Goal: Task Accomplishment & Management: Manage account settings

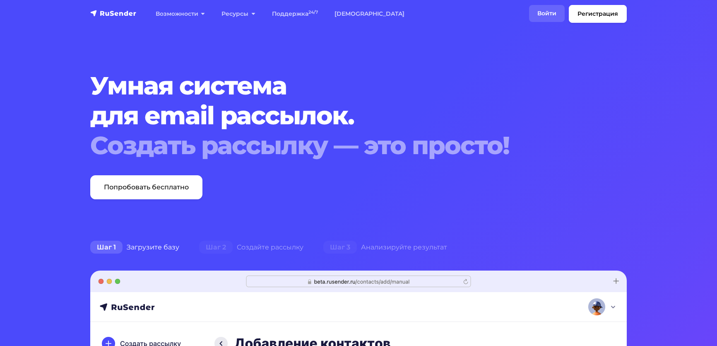
click at [529, 13] on link "Войти" at bounding box center [547, 13] width 36 height 17
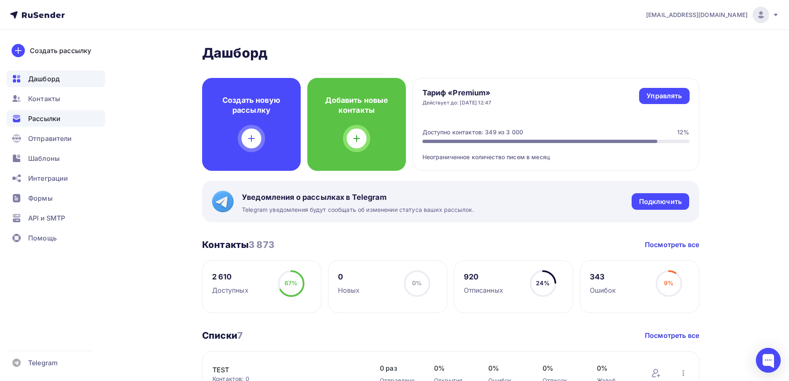
click at [46, 121] on span "Рассылки" at bounding box center [44, 119] width 32 height 10
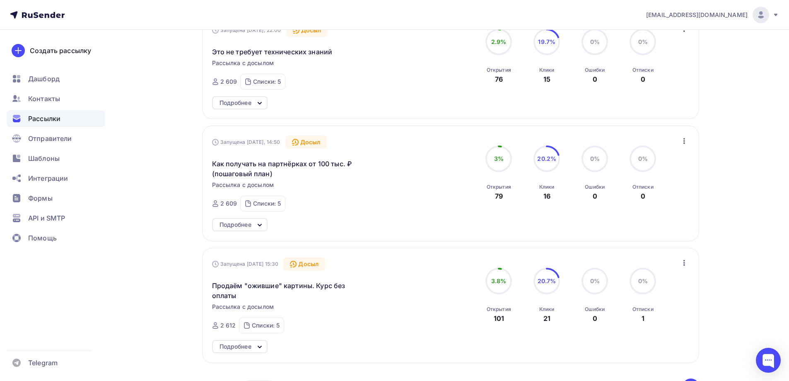
scroll to position [124, 0]
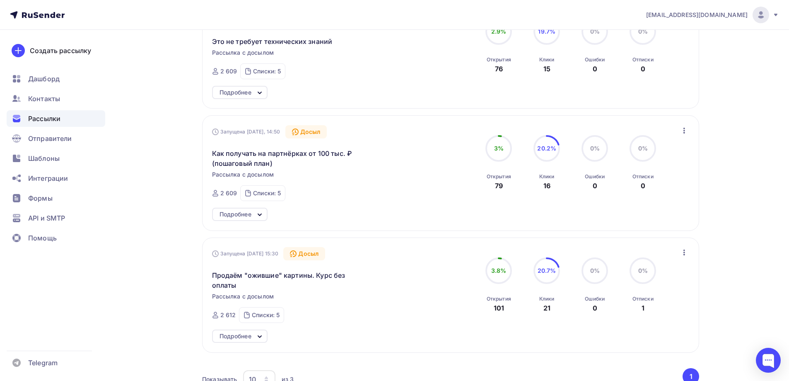
click at [240, 213] on div "Подробнее" at bounding box center [236, 214] width 32 height 10
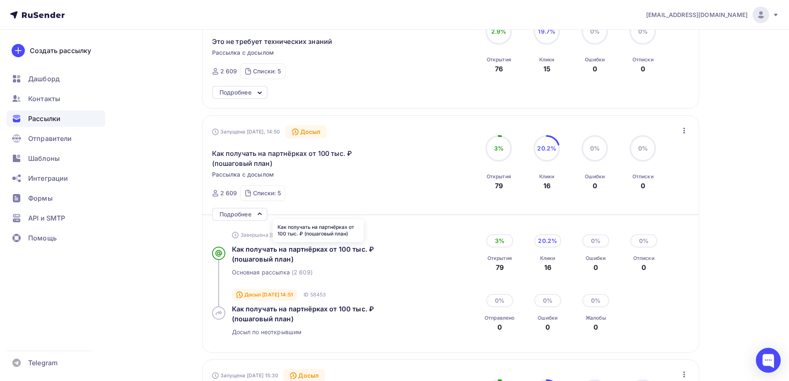
click at [276, 254] on div "Как получать на партнёрках от 100 тыс. ₽ (пошаговый план)" at bounding box center [318, 254] width 172 height 20
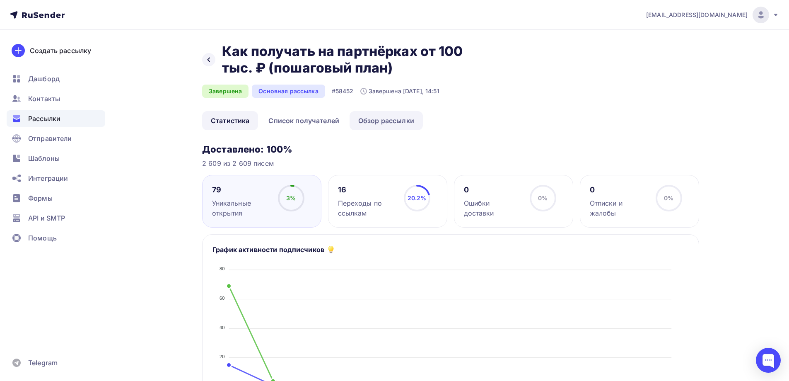
click at [396, 123] on link "Обзор рассылки" at bounding box center [386, 120] width 73 height 19
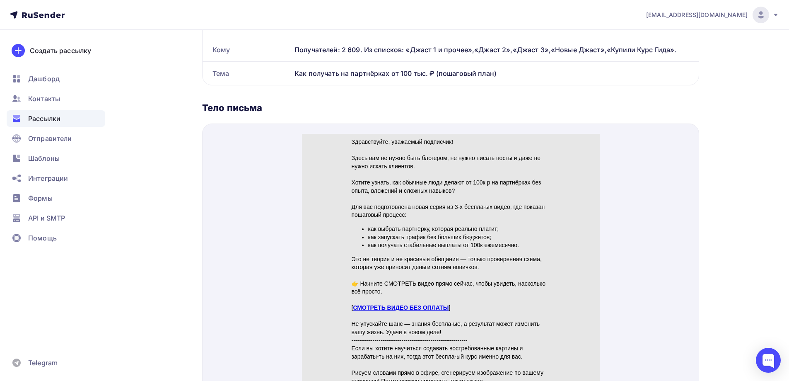
scroll to position [207, 0]
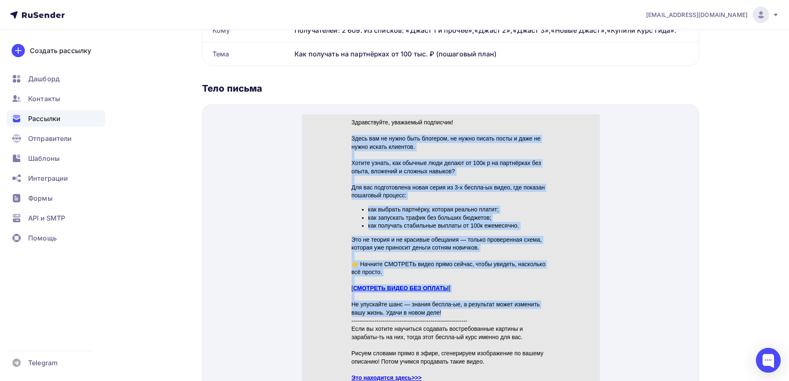
drag, startPoint x: 349, startPoint y: 129, endPoint x: 448, endPoint y: 302, distance: 200.0
click at [448, 302] on div "Здравствуйте, уважаемый подписчик! Здесь вам не нужно быть блогером, не нужно п…" at bounding box center [450, 265] width 199 height 312
copy div "Lorem ips do sitam cons adipisci, el seddo eiusmo tempo i utla et dolor magnaa …"
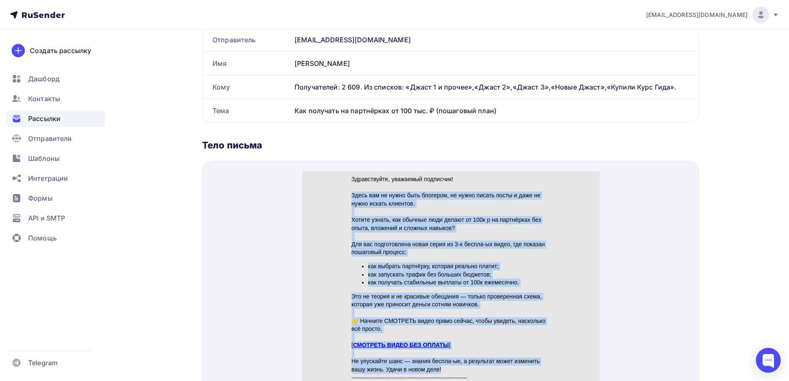
scroll to position [124, 0]
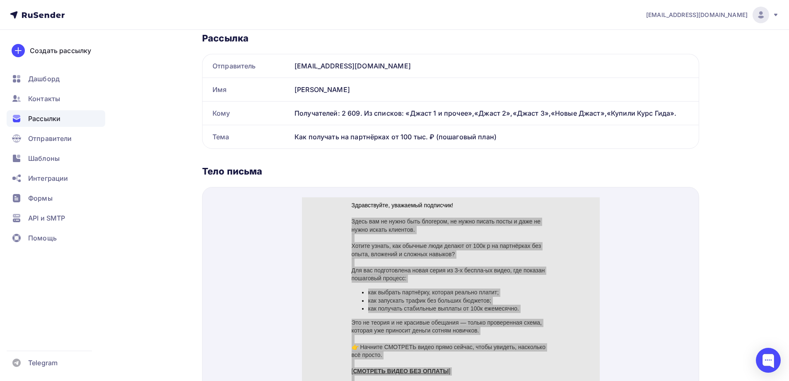
click at [53, 117] on span "Рассылки" at bounding box center [44, 119] width 32 height 10
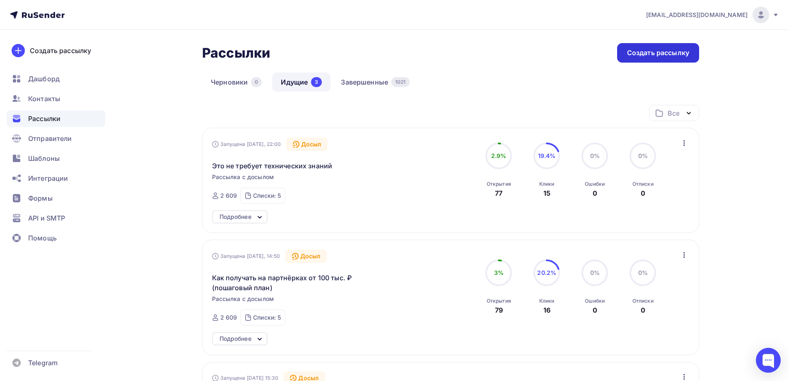
click at [648, 54] on div "Создать рассылку" at bounding box center [658, 53] width 62 height 10
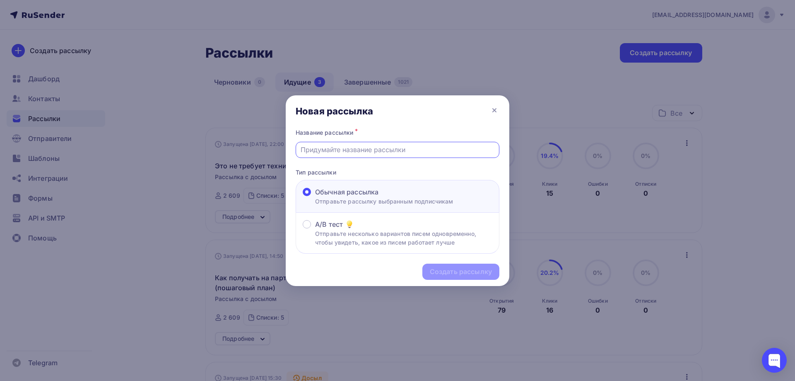
click at [340, 149] on input "text" at bounding box center [398, 150] width 194 height 10
type input "Новая схема по партнёркам"
click at [456, 268] on div "Создать рассылку" at bounding box center [461, 272] width 62 height 10
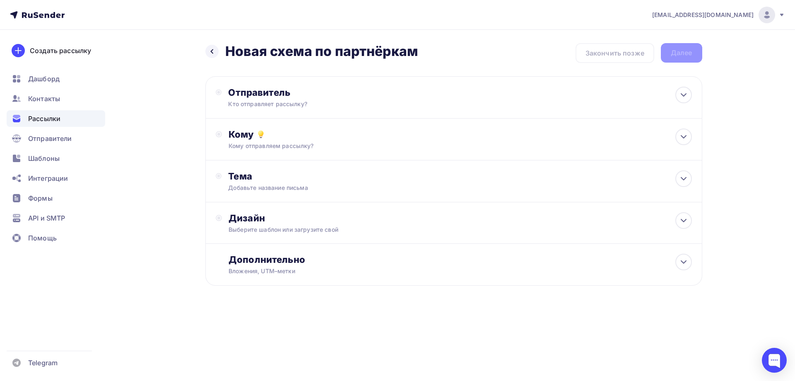
drag, startPoint x: 421, startPoint y: 49, endPoint x: 229, endPoint y: 56, distance: 192.3
click at [229, 56] on div "Назад Новая схема по партнёркам Новая схема по партнёркам Закончить позже Далее" at bounding box center [453, 53] width 497 height 20
copy h2 "Новая схема по партнёркам"
click at [251, 99] on div "Отправитель Кто отправляет рассылку? Email * [EMAIL_ADDRESS][DOMAIN_NAME] [EMAI…" at bounding box center [317, 98] width 179 height 22
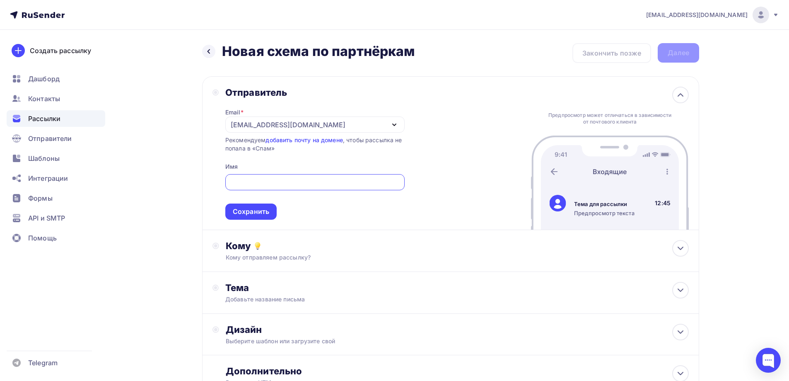
click at [249, 126] on div "[EMAIL_ADDRESS][DOMAIN_NAME]" at bounding box center [288, 125] width 115 height 10
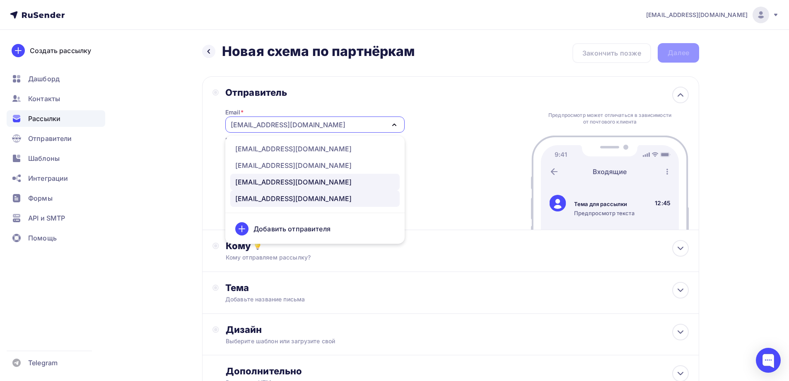
click at [247, 182] on div "[EMAIL_ADDRESS][DOMAIN_NAME]" at bounding box center [293, 182] width 116 height 10
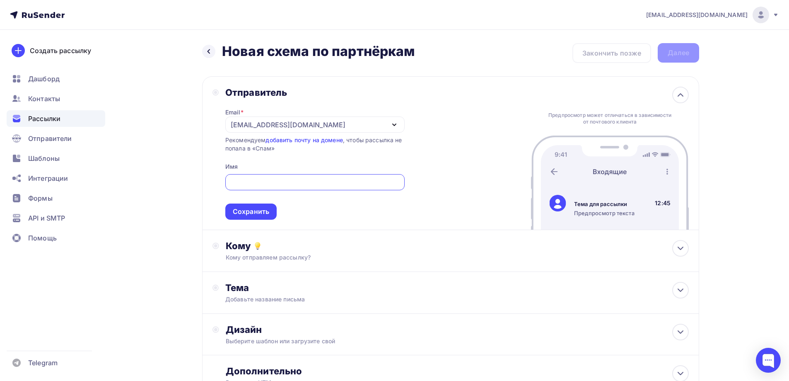
click at [247, 183] on input "text" at bounding box center [315, 182] width 170 height 10
type input "[PERSON_NAME]"
click at [251, 213] on div "Сохранить" at bounding box center [251, 212] width 36 height 10
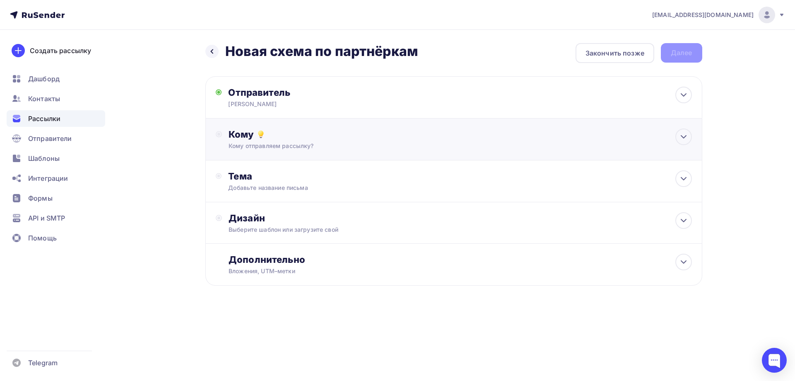
click at [258, 128] on div "Кому Кому отправляем рассылку? Списки получателей Выберите список Все списки id…" at bounding box center [453, 139] width 497 height 42
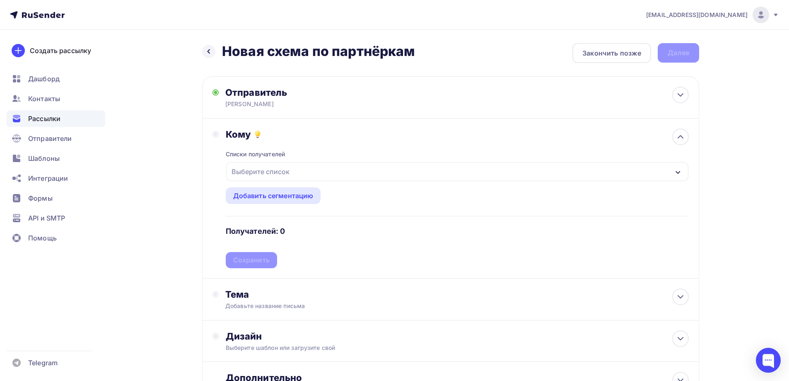
click at [254, 175] on div "Выберите список" at bounding box center [260, 171] width 65 height 15
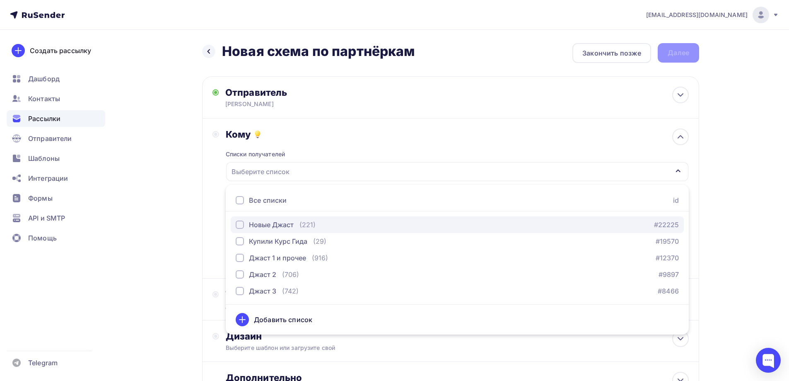
click at [241, 226] on div "button" at bounding box center [240, 224] width 8 height 8
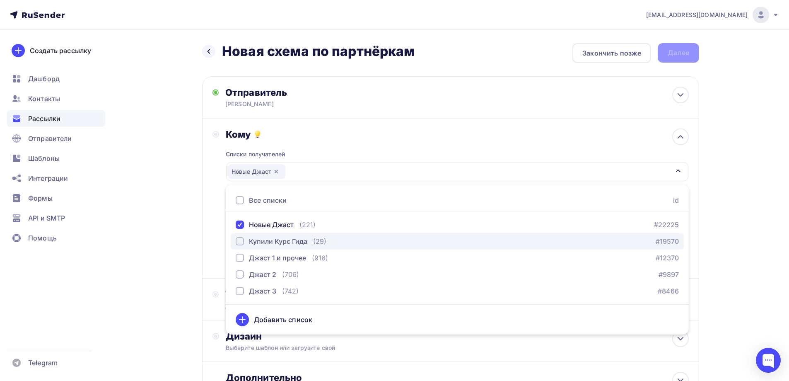
click at [243, 238] on div "button" at bounding box center [240, 241] width 8 height 8
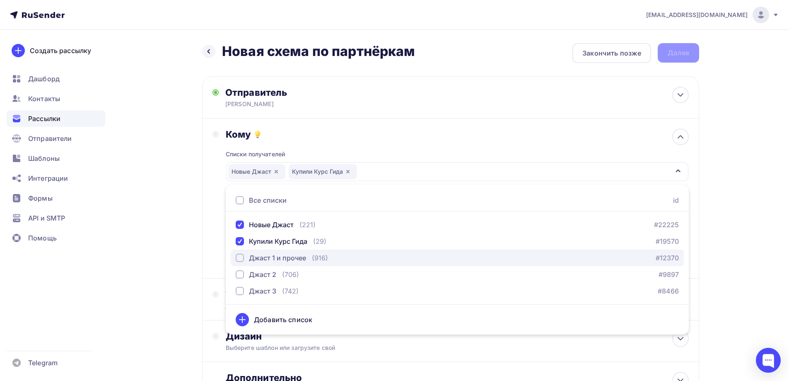
drag, startPoint x: 244, startPoint y: 256, endPoint x: 243, endPoint y: 263, distance: 6.7
click at [244, 257] on div "Джаст 1 и прочее" at bounding box center [271, 258] width 70 height 10
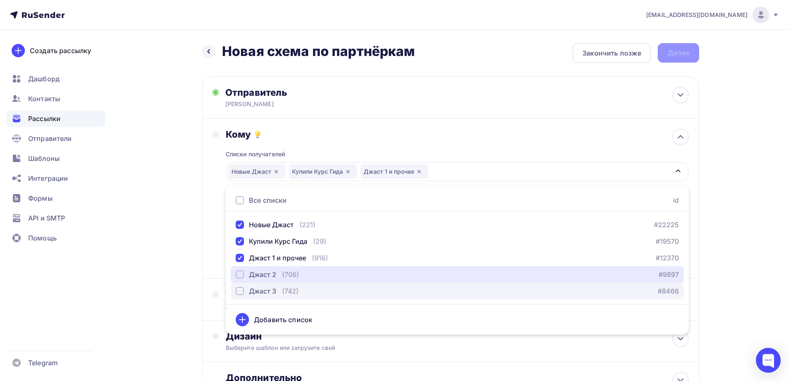
drag, startPoint x: 243, startPoint y: 275, endPoint x: 239, endPoint y: 288, distance: 13.5
click at [242, 276] on div "button" at bounding box center [240, 274] width 8 height 8
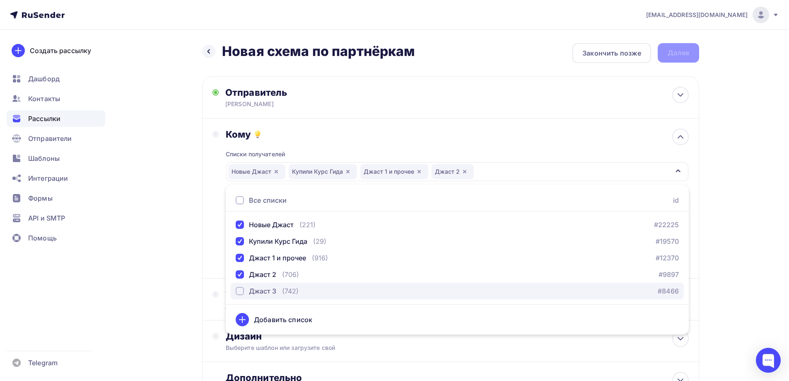
click at [238, 290] on div "button" at bounding box center [240, 291] width 8 height 8
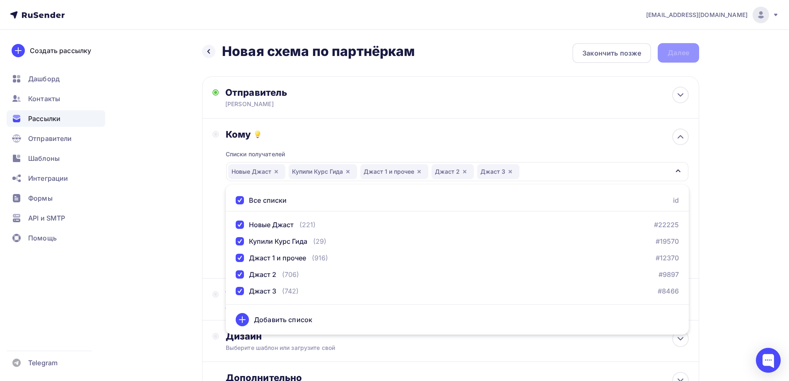
click at [179, 273] on div "Назад Новая схема по партнёркам Новая схема по партнёркам Закончить позже Далее…" at bounding box center [394, 243] width 679 height 427
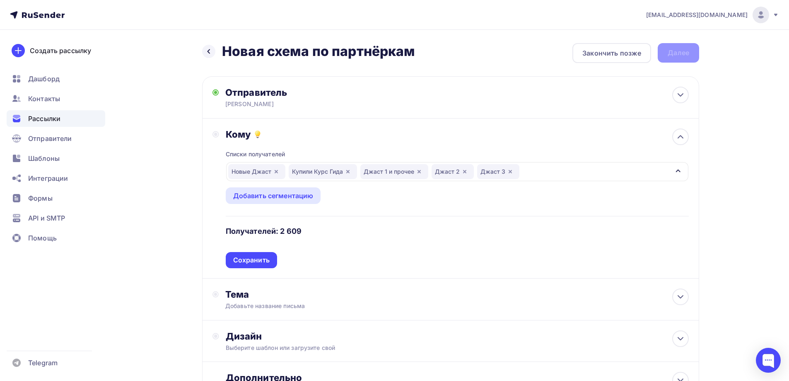
click at [251, 268] on div "Кому Списки получателей [GEOGRAPHIC_DATA] Купили Курс Гида Джаст 1 и прочее Джа…" at bounding box center [450, 198] width 497 height 160
click at [253, 257] on div "Сохранить" at bounding box center [251, 260] width 36 height 10
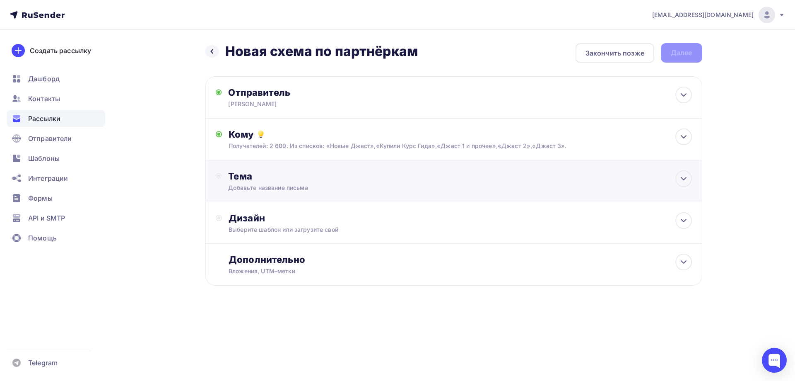
click at [240, 175] on div "Тема" at bounding box center [310, 176] width 164 height 12
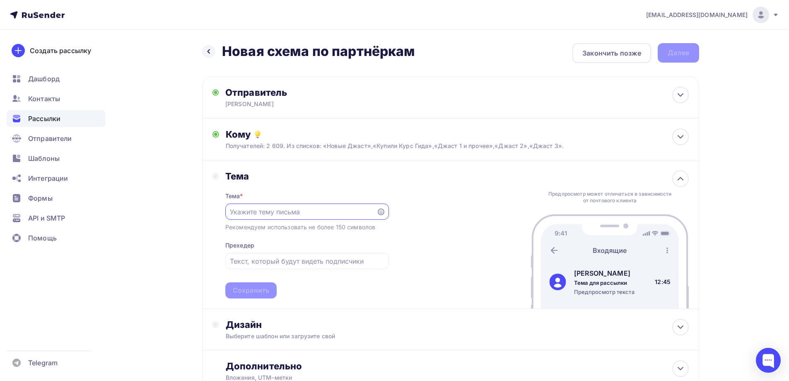
paste input "Новая схема по партнёркам"
type input "Новая схема по партнёркам"
click at [249, 288] on div "Сохранить" at bounding box center [251, 290] width 36 height 10
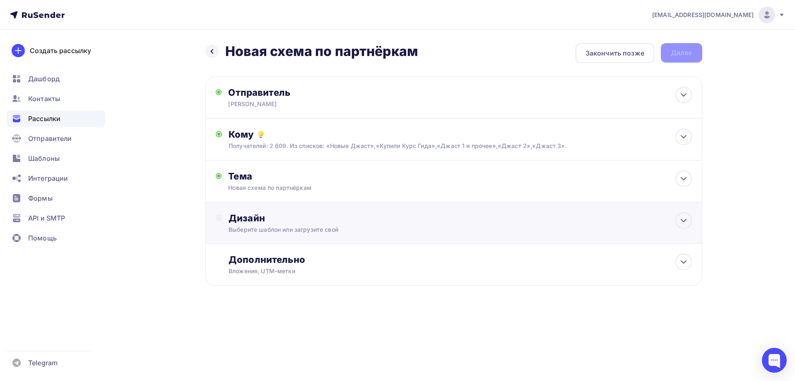
click at [256, 226] on div "Выберите шаблон или загрузите свой" at bounding box center [437, 229] width 417 height 8
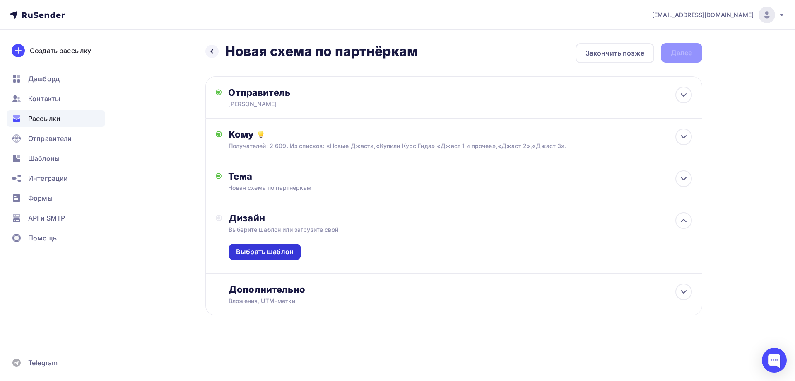
click at [256, 245] on div "Выбрать шаблон" at bounding box center [265, 252] width 72 height 16
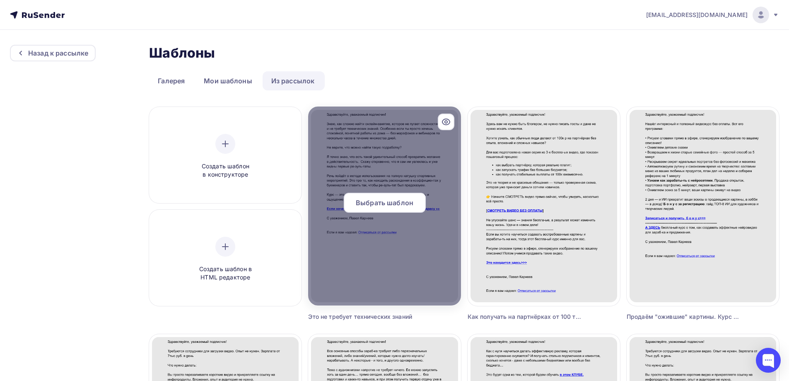
click at [384, 193] on div "Выбрать шаблон" at bounding box center [385, 203] width 82 height 20
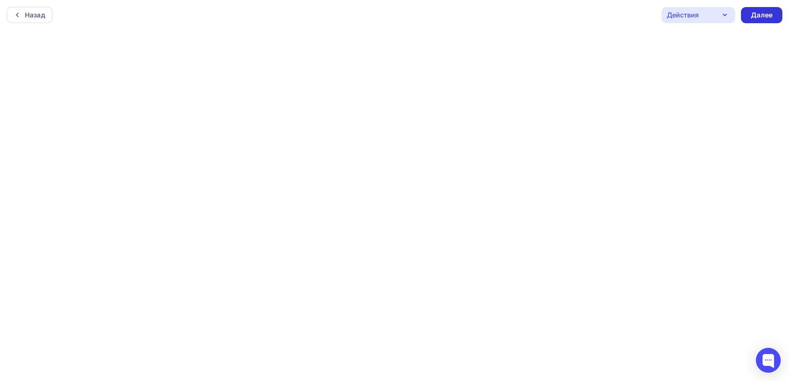
click at [752, 19] on div "Далее" at bounding box center [762, 15] width 22 height 10
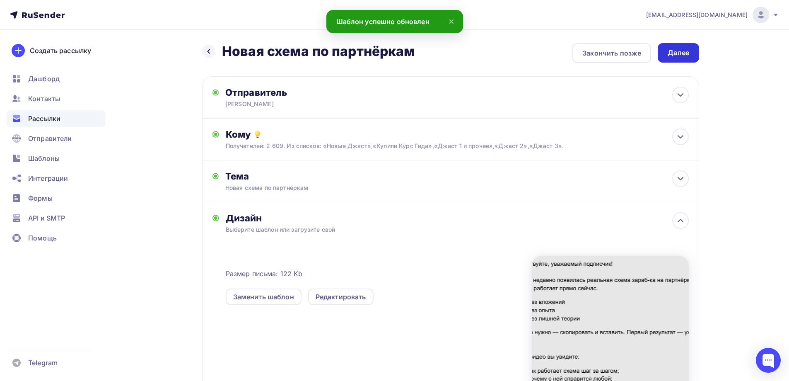
click at [673, 51] on div "Далее" at bounding box center [679, 53] width 22 height 10
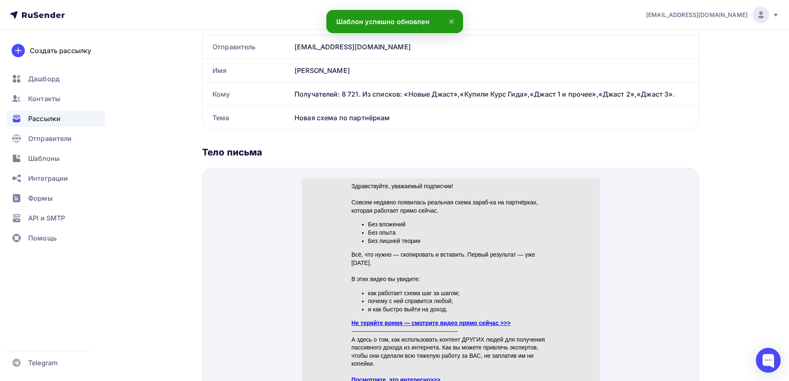
scroll to position [249, 0]
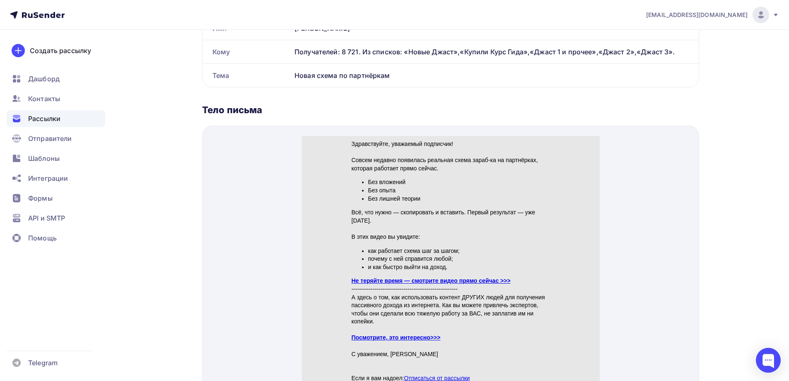
click at [388, 270] on link "Не теряйте время — смотрите видео прямо сейчас >>>" at bounding box center [430, 270] width 159 height 7
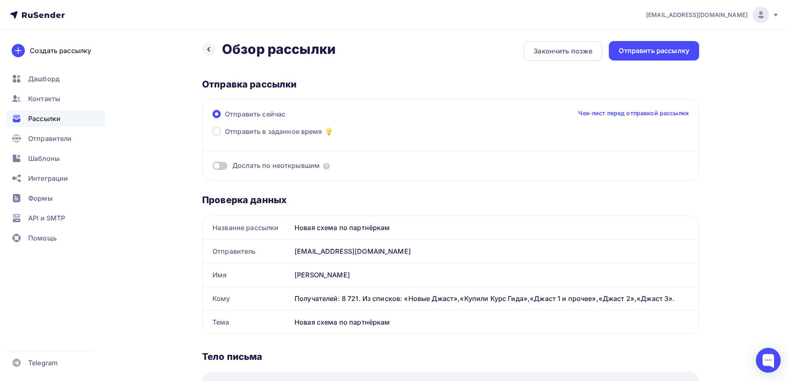
scroll to position [0, 0]
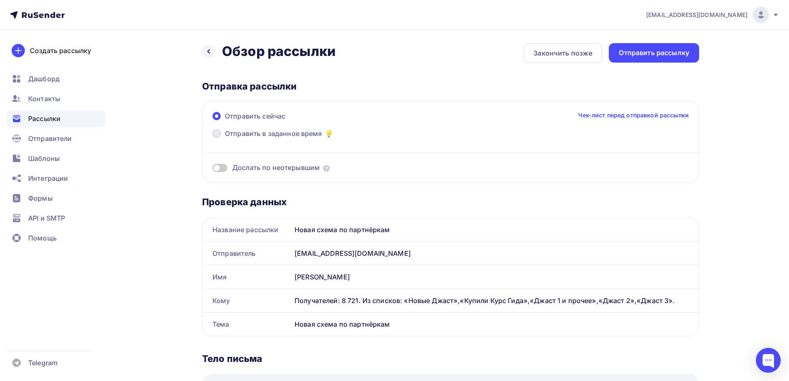
click at [217, 134] on span at bounding box center [217, 133] width 8 height 8
click at [225, 138] on input "Отправить в заданное время" at bounding box center [225, 138] width 0 height 0
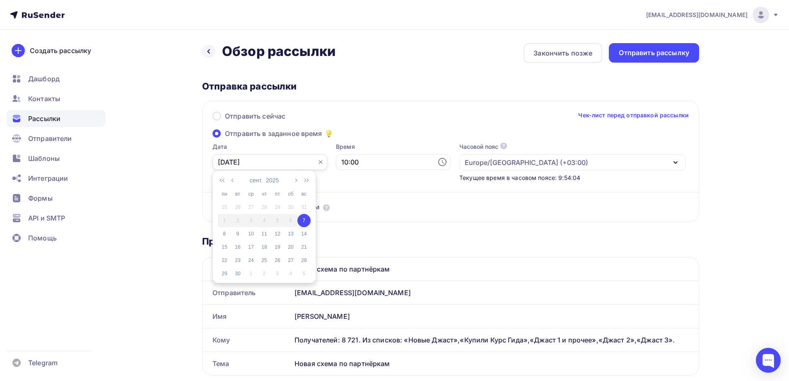
click at [237, 160] on input "[DATE]" at bounding box center [270, 162] width 115 height 16
click at [305, 216] on td "7" at bounding box center [303, 220] width 13 height 13
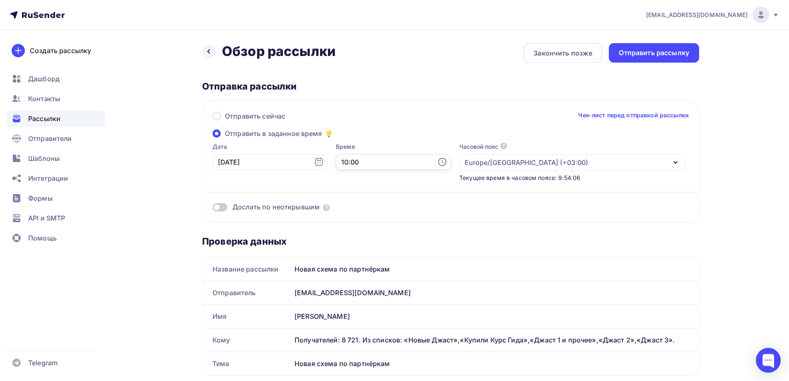
click at [349, 160] on input "10:00" at bounding box center [393, 162] width 115 height 16
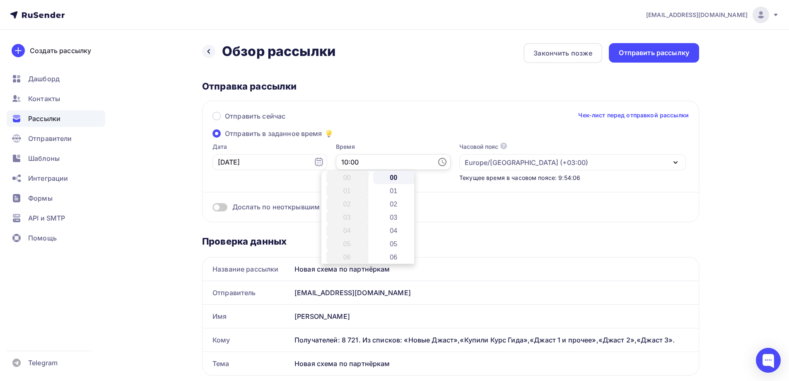
scroll to position [133, 0]
click at [348, 229] on li "14" at bounding box center [347, 230] width 43 height 13
type input "14:00"
click at [462, 220] on div "Отправить сейчас Чек-лист перед отправкой рассылки Отправить в заданное время Д…" at bounding box center [450, 161] width 497 height 121
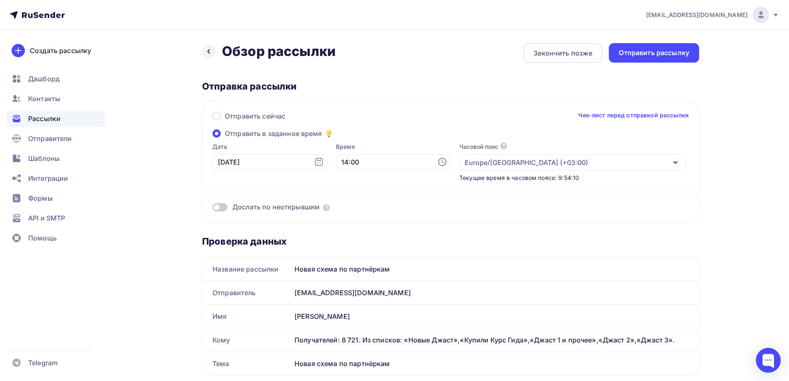
click at [225, 208] on span at bounding box center [220, 207] width 15 height 8
click at [213, 208] on input "checkbox" at bounding box center [213, 208] width 0 height 0
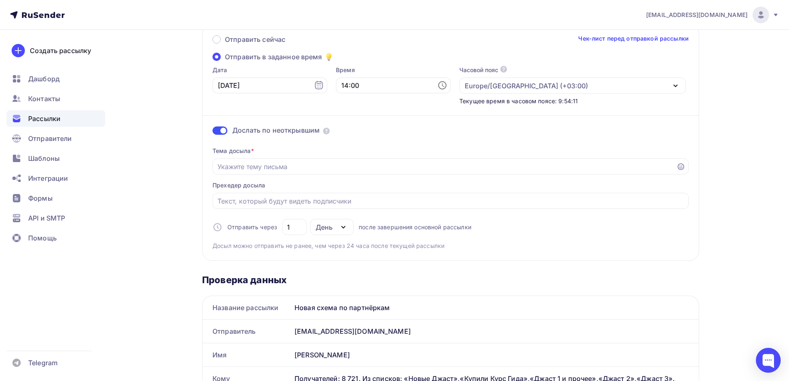
scroll to position [124, 0]
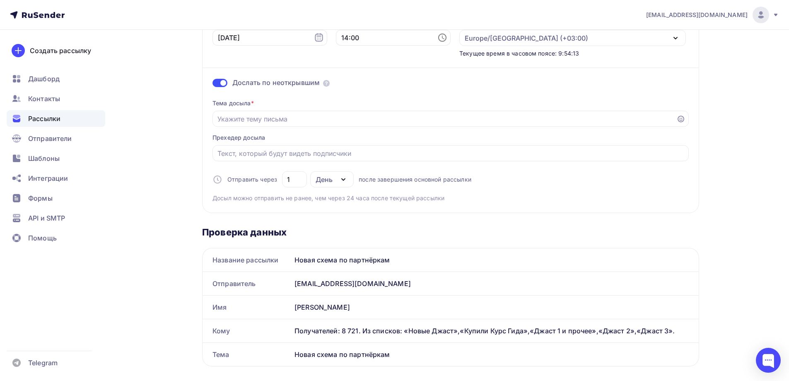
drag, startPoint x: 394, startPoint y: 259, endPoint x: 293, endPoint y: 261, distance: 101.5
click at [293, 261] on div "Новая схема по партнёркам" at bounding box center [495, 259] width 408 height 23
copy div "Новая схема по партнёркам"
paste input "Новая схема по партнёркам"
type input "Новая схема по партнёркам"
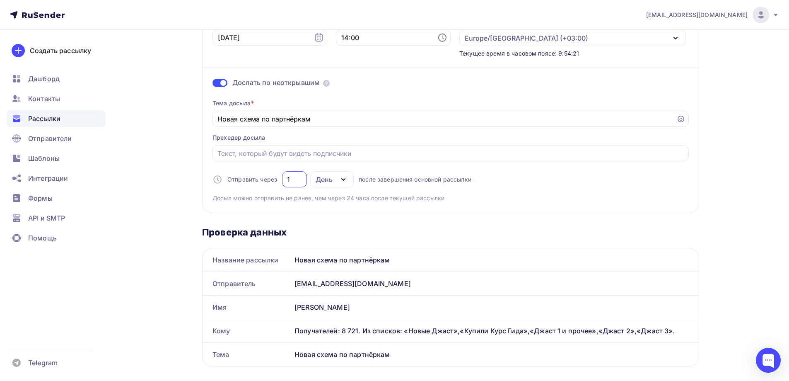
click at [292, 180] on input "1" at bounding box center [294, 179] width 15 height 10
type input "2"
click at [370, 125] on div "Новая схема по партнёркам" at bounding box center [451, 119] width 476 height 16
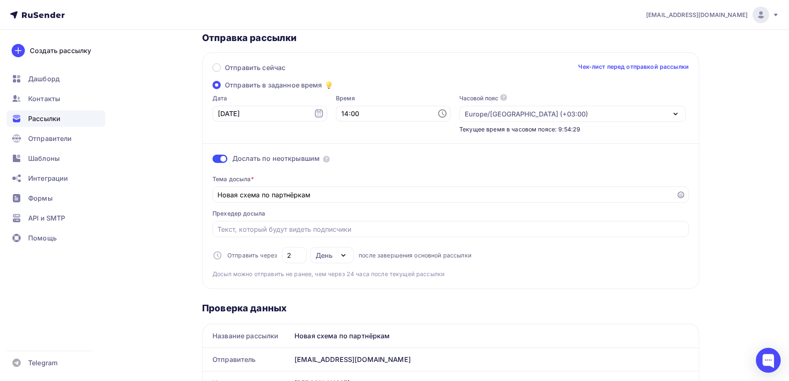
scroll to position [0, 0]
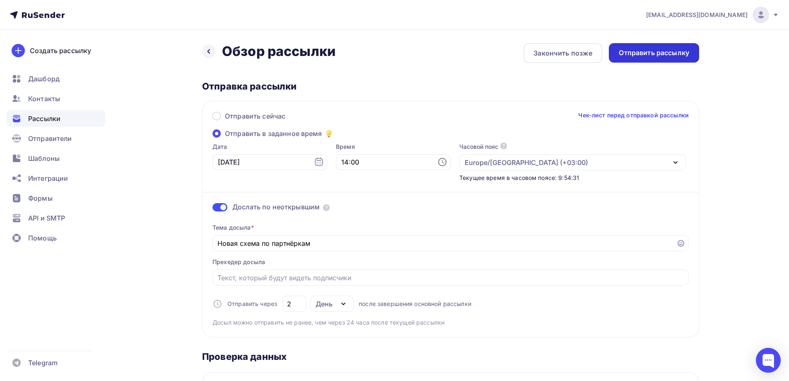
click at [637, 47] on div "Отправить рассылку" at bounding box center [654, 52] width 90 height 19
